Goal: Check status: Check status

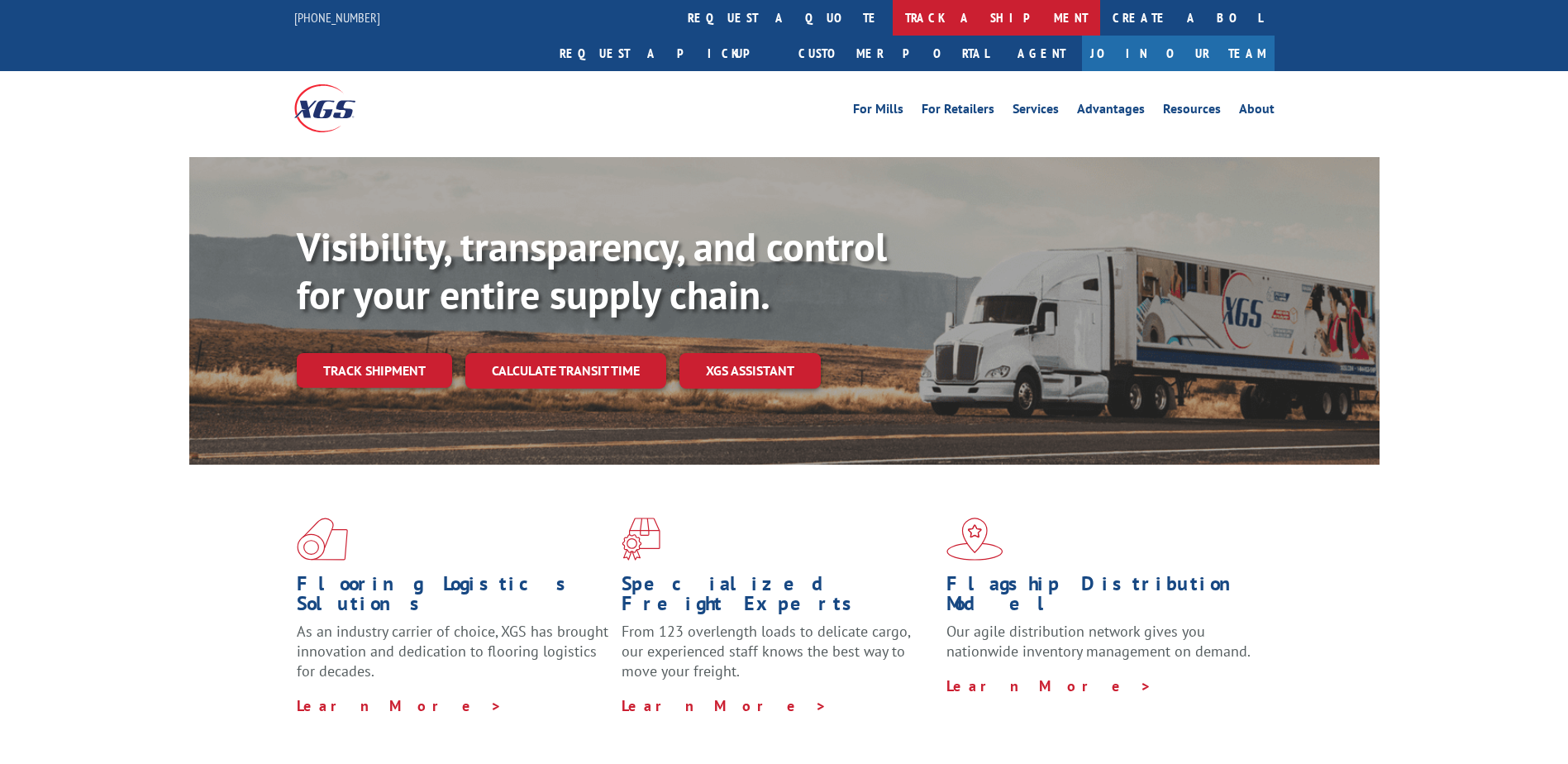
click at [893, 23] on link "track a shipment" at bounding box center [997, 17] width 208 height 36
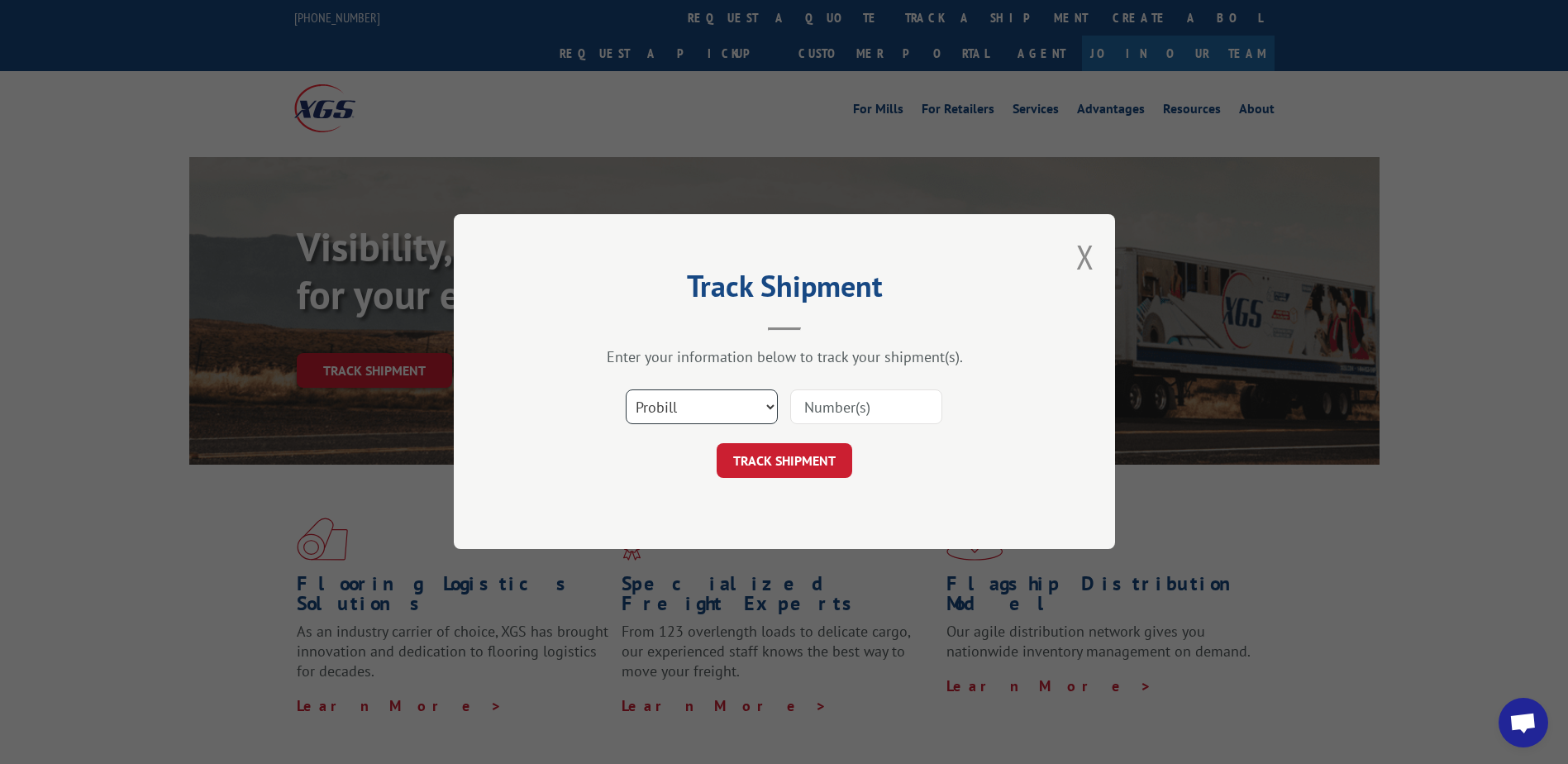
click at [770, 403] on select "Select category... Probill BOL PO" at bounding box center [701, 407] width 152 height 35
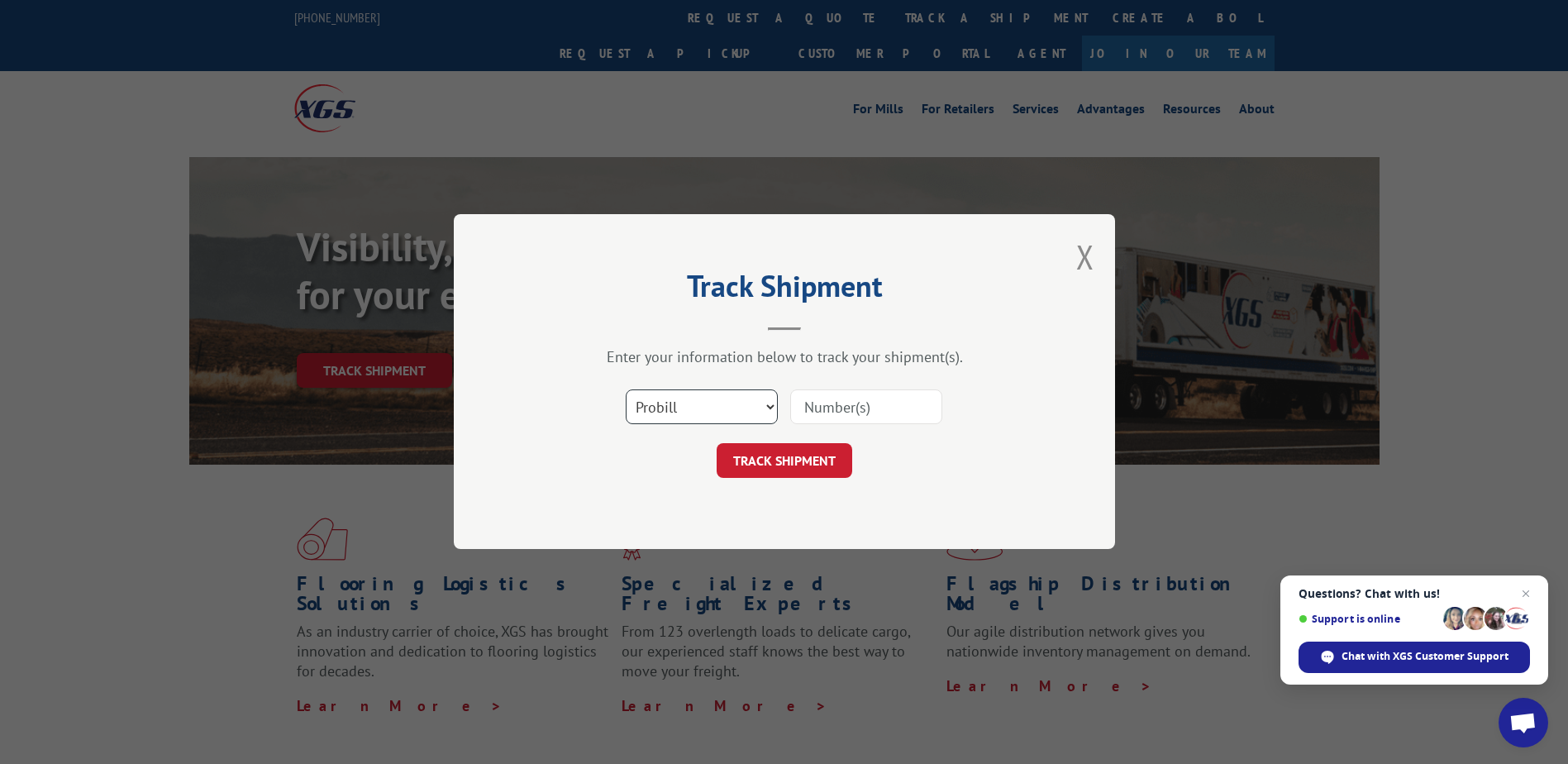
select select "bol"
click at [625, 390] on select "Select category... Probill BOL PO" at bounding box center [701, 407] width 152 height 35
click at [840, 398] on input at bounding box center [866, 407] width 152 height 35
click at [847, 410] on input at bounding box center [866, 407] width 152 height 35
paste input "2848185"
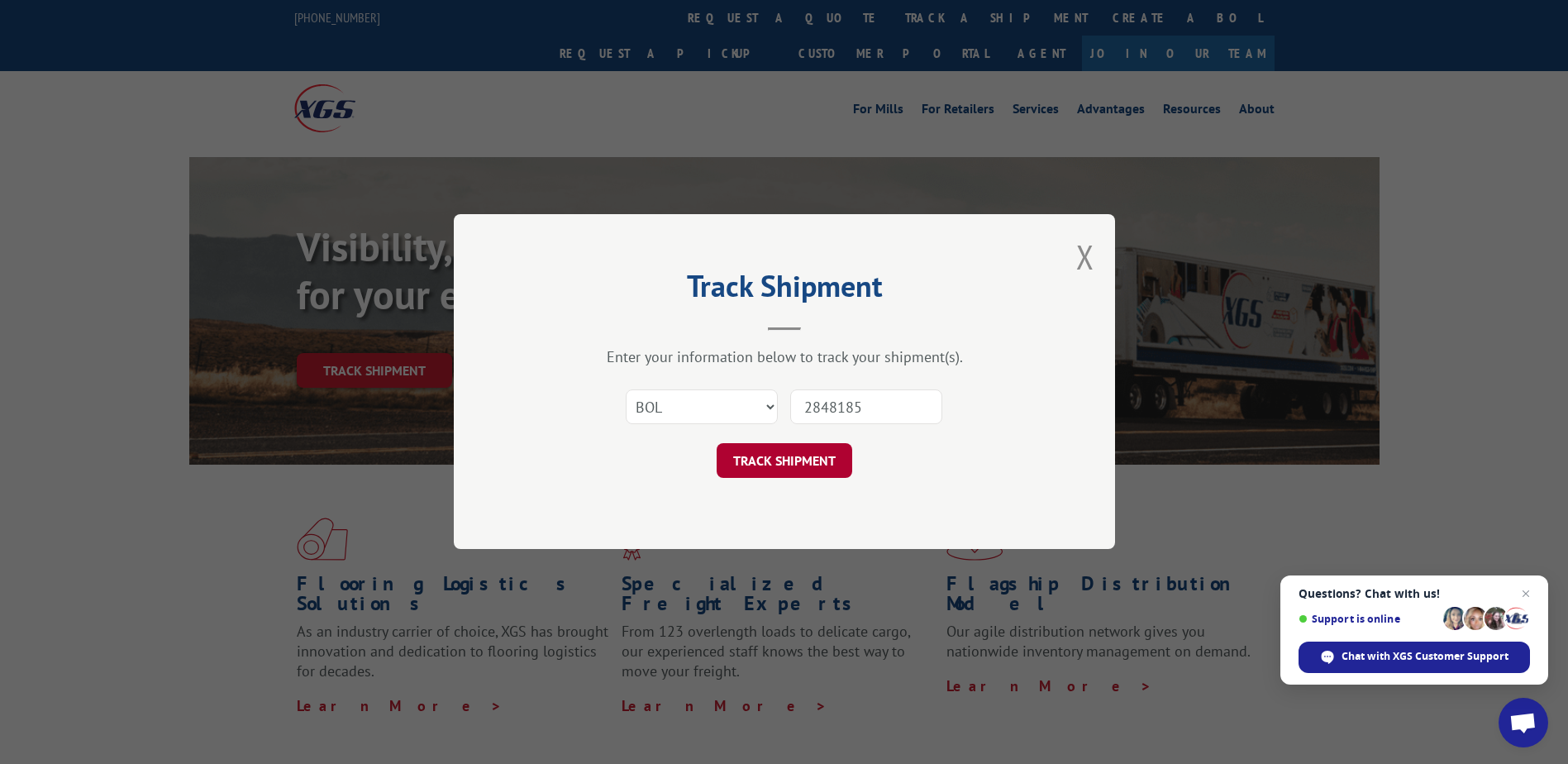
type input "2848185"
click at [806, 457] on button "TRACK SHIPMENT" at bounding box center [784, 461] width 135 height 35
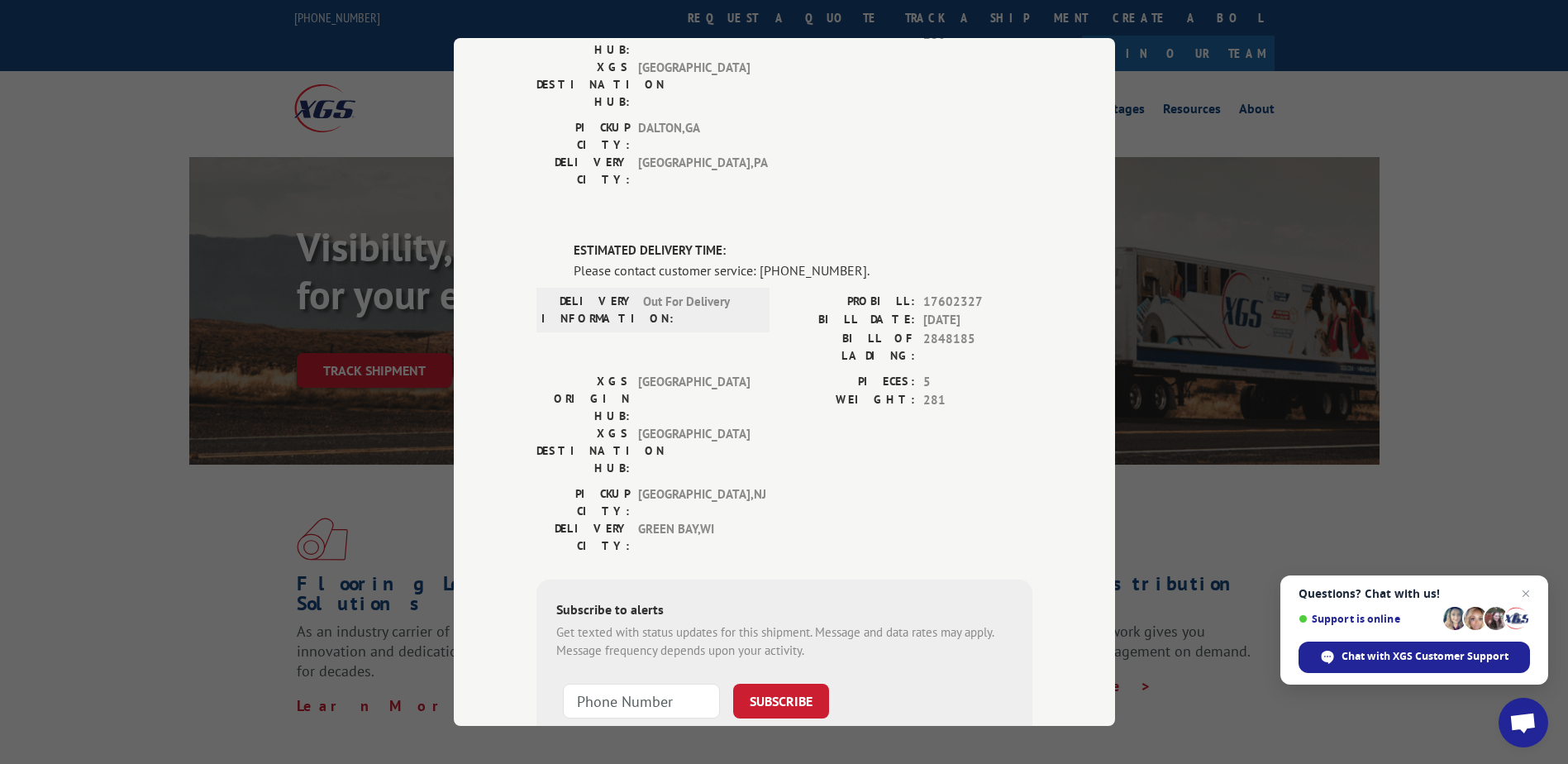
scroll to position [83, 0]
